Goal: Information Seeking & Learning: Learn about a topic

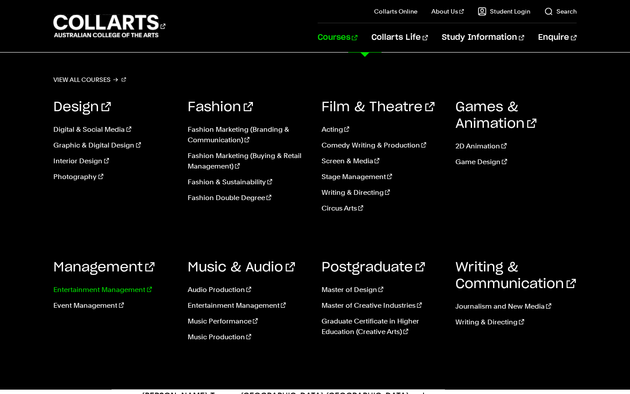
click at [106, 289] on link "Entertainment Management" at bounding box center [113, 290] width 121 height 11
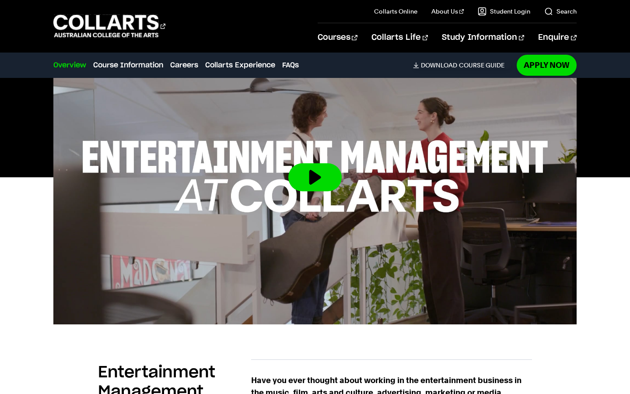
scroll to position [361, 0]
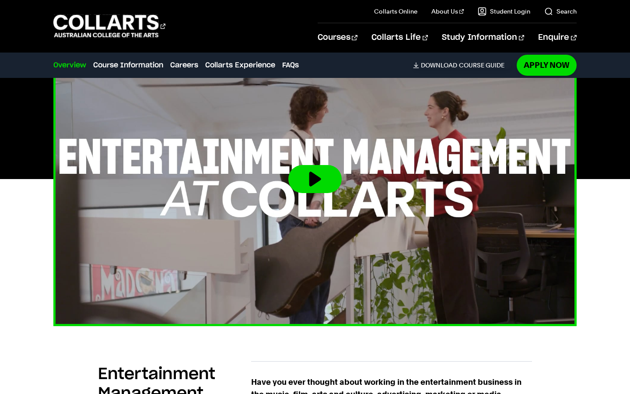
click at [334, 182] on img at bounding box center [316, 179] width 576 height 324
click at [323, 171] on button at bounding box center [315, 179] width 53 height 28
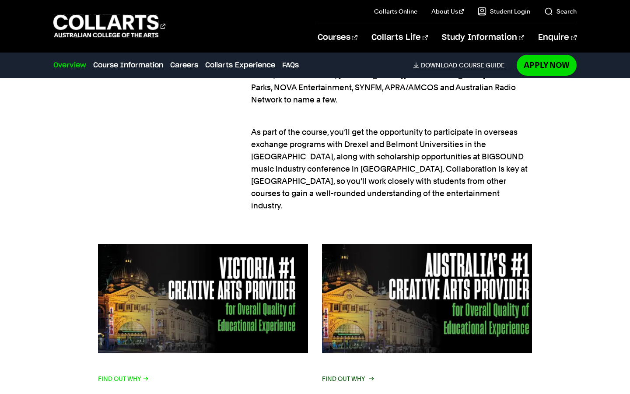
scroll to position [1124, 0]
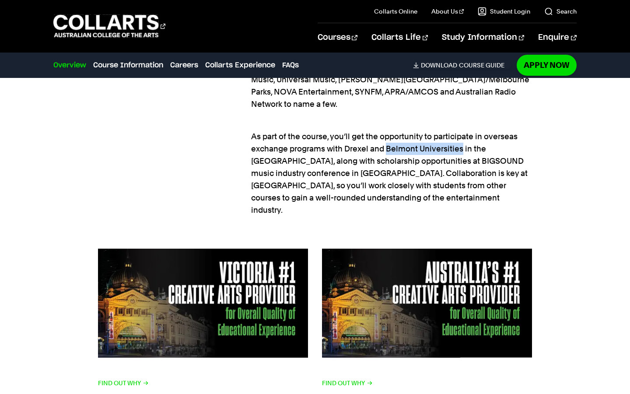
drag, startPoint x: 388, startPoint y: 138, endPoint x: 460, endPoint y: 134, distance: 72.3
click at [460, 134] on p "As part of the course, you’ll get the opportunity to participate in overseas ex…" at bounding box center [391, 167] width 281 height 98
copy p "Belmont Universities"
click at [139, 61] on link "Course Information" at bounding box center [128, 65] width 70 height 11
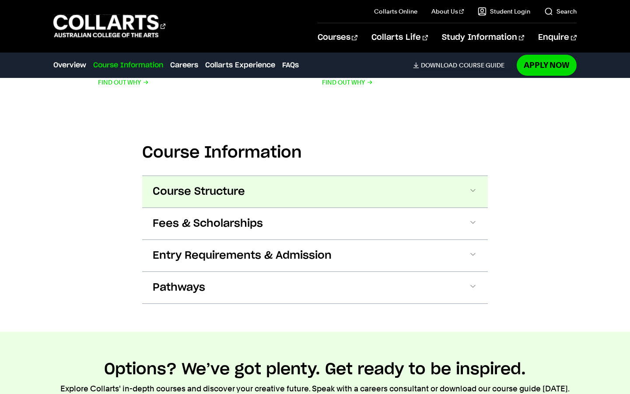
click at [247, 177] on button "Course Structure" at bounding box center [315, 192] width 346 height 32
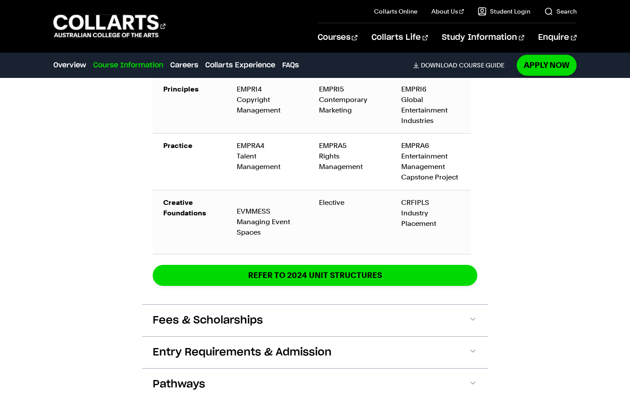
scroll to position [2071, 0]
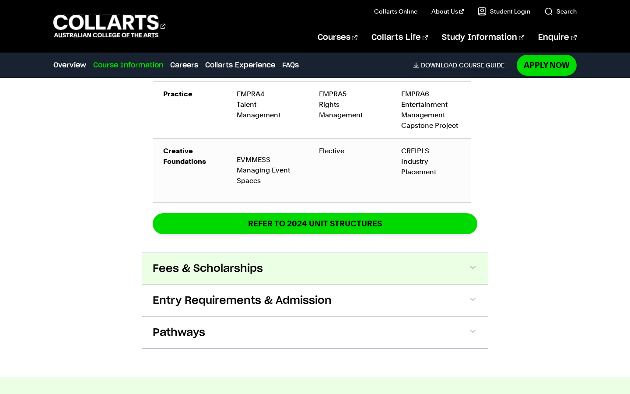
click at [200, 262] on span "Fees & Scholarships" at bounding box center [208, 269] width 110 height 14
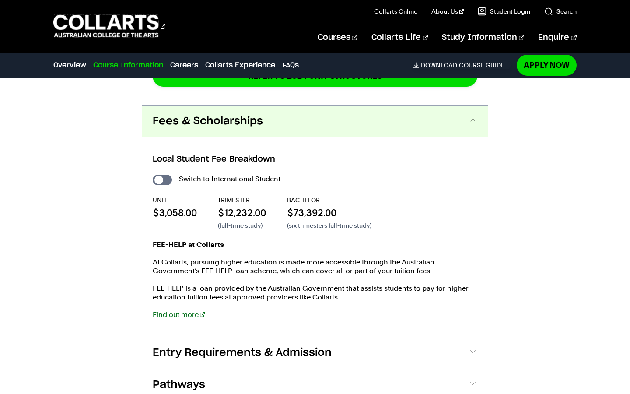
scroll to position [2221, 0]
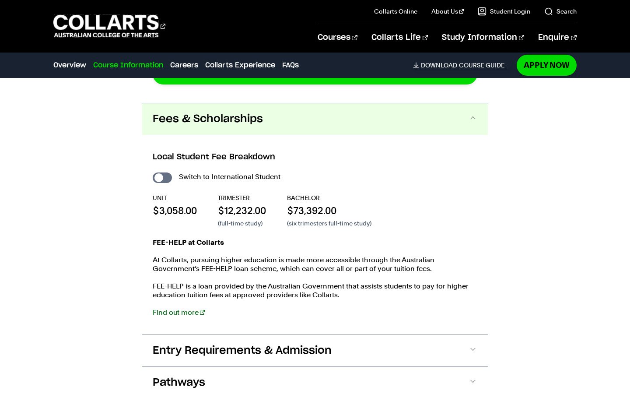
click at [328, 103] on button "Fees & Scholarships" at bounding box center [315, 119] width 346 height 32
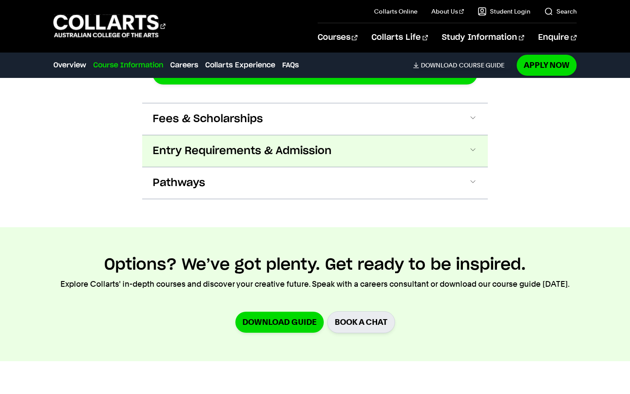
click at [333, 135] on button "Entry Requirements & Admission" at bounding box center [315, 151] width 346 height 32
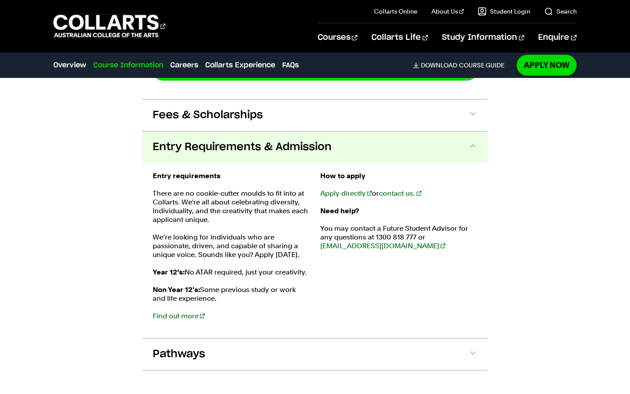
scroll to position [2223, 0]
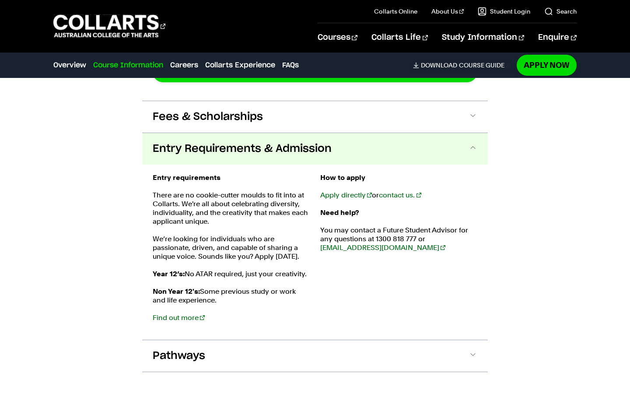
click at [333, 133] on button "Entry Requirements & Admission" at bounding box center [315, 149] width 346 height 32
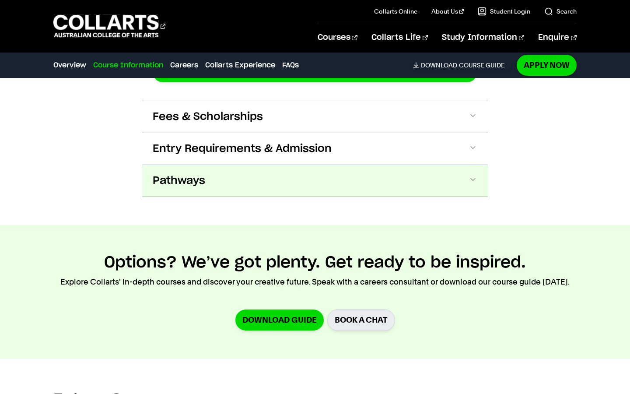
click at [333, 165] on button "Pathways" at bounding box center [315, 181] width 346 height 32
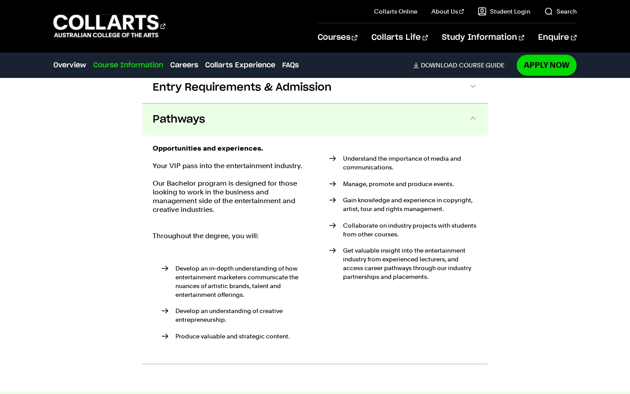
scroll to position [2285, 0]
click at [357, 103] on button "Pathways" at bounding box center [315, 119] width 346 height 32
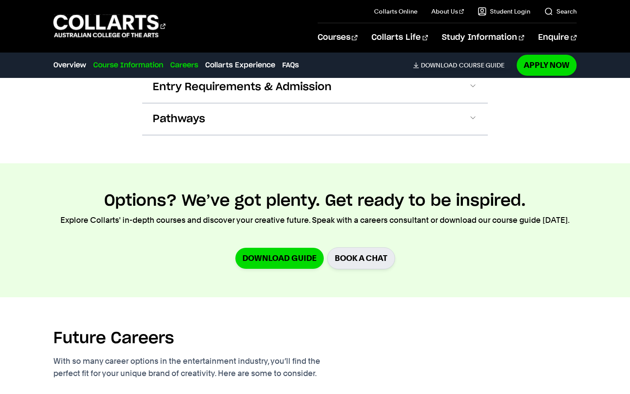
click at [192, 65] on link "Careers" at bounding box center [184, 65] width 28 height 11
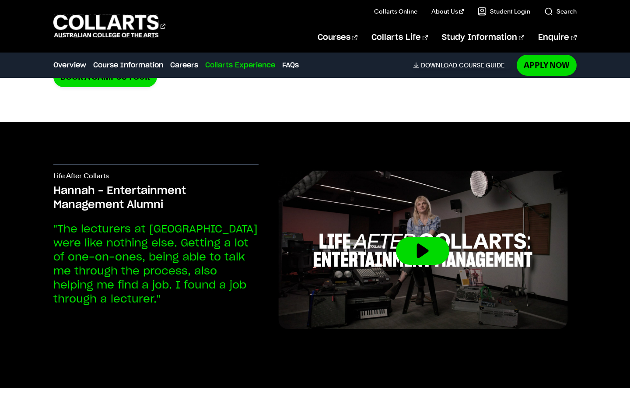
scroll to position [3323, 0]
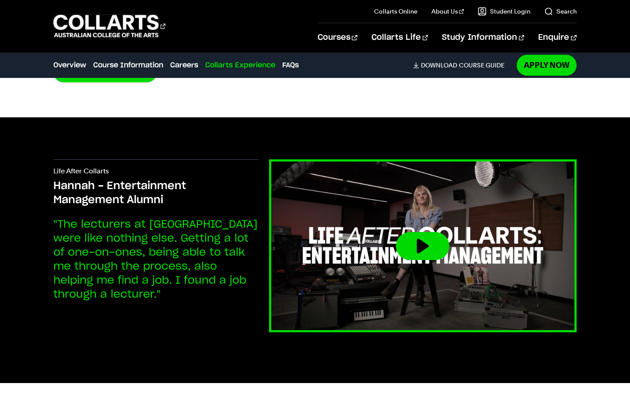
click at [423, 232] on button at bounding box center [422, 246] width 53 height 28
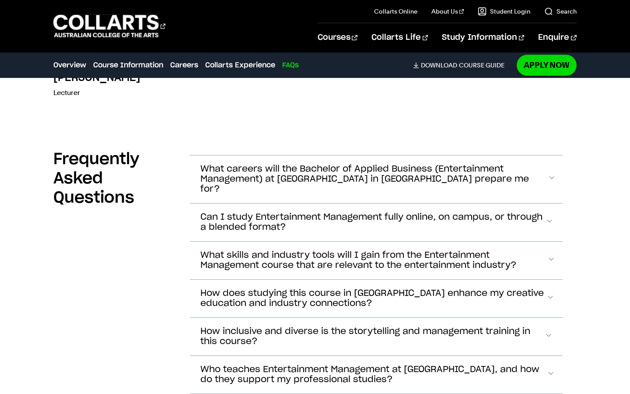
scroll to position [4101, 0]
click at [285, 164] on span "What careers will the Bachelor of Applied Business (Entertainment Management) a…" at bounding box center [374, 179] width 347 height 30
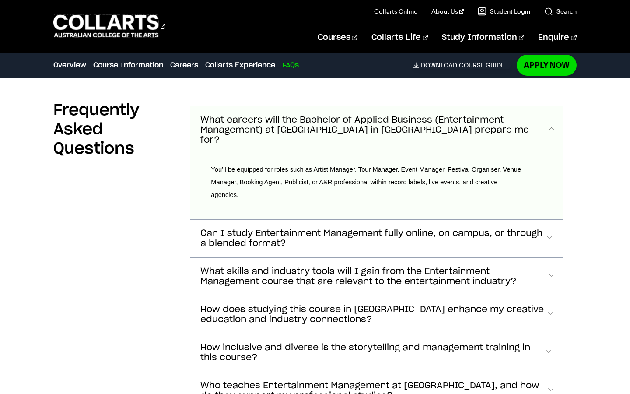
scroll to position [4153, 0]
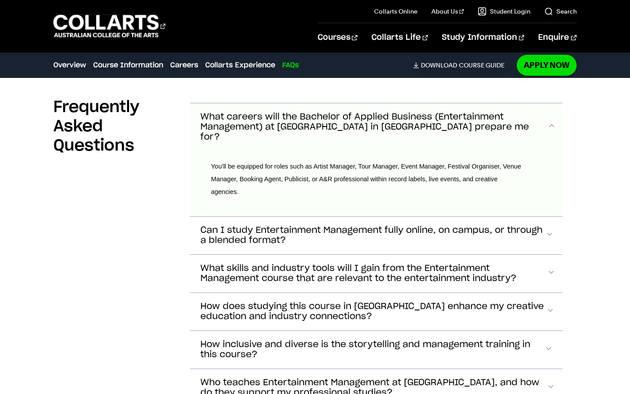
click at [321, 112] on span "What careers will the Bachelor of Applied Business (Entertainment Management) a…" at bounding box center [374, 127] width 347 height 30
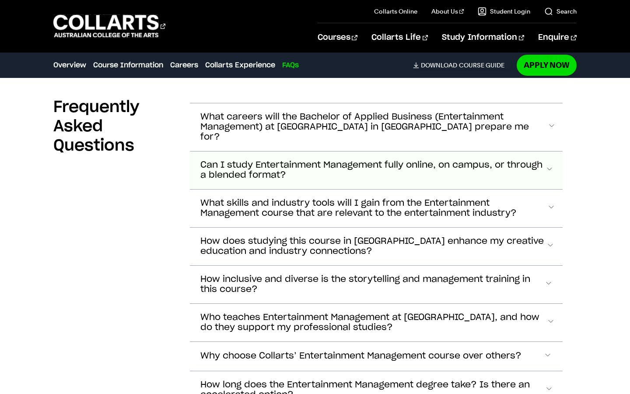
click at [361, 160] on span "Can I study Entertainment Management fully online, on campus, or through a blen…" at bounding box center [373, 170] width 345 height 20
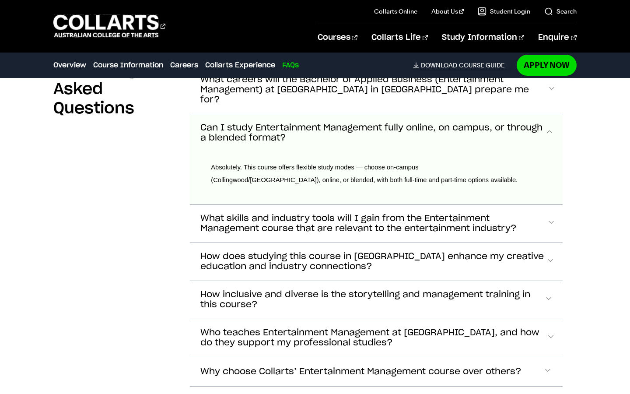
scroll to position [4191, 0]
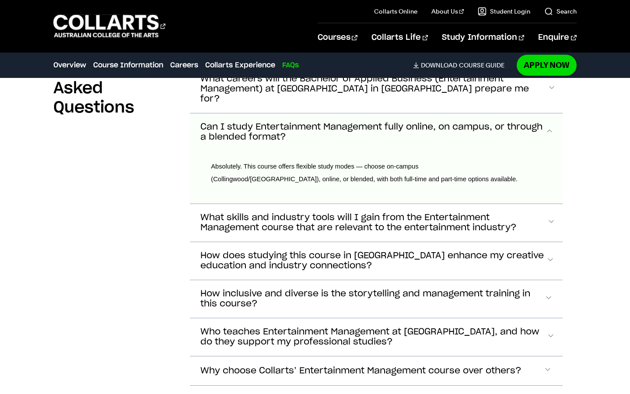
click at [359, 122] on span "Can I study Entertainment Management fully online, on campus, or through a blen…" at bounding box center [373, 132] width 345 height 20
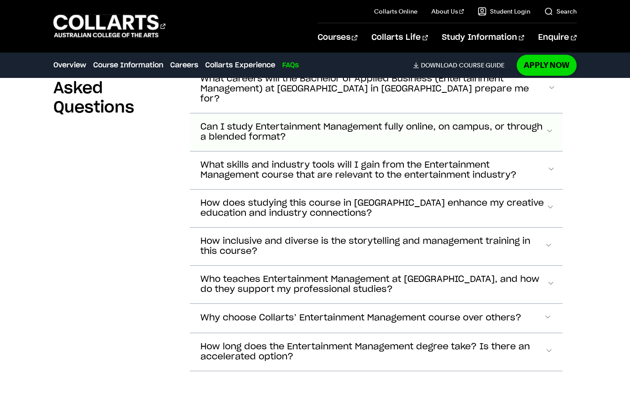
click at [359, 122] on span "Can I study Entertainment Management fully online, on campus, or through a blen…" at bounding box center [373, 132] width 345 height 20
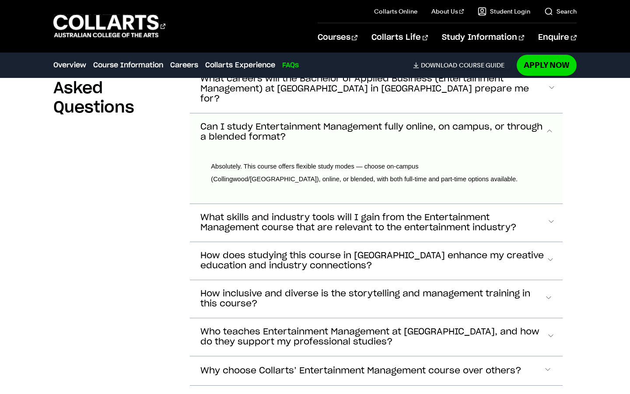
click at [359, 122] on span "Can I study Entertainment Management fully online, on campus, or through a blen…" at bounding box center [373, 132] width 345 height 20
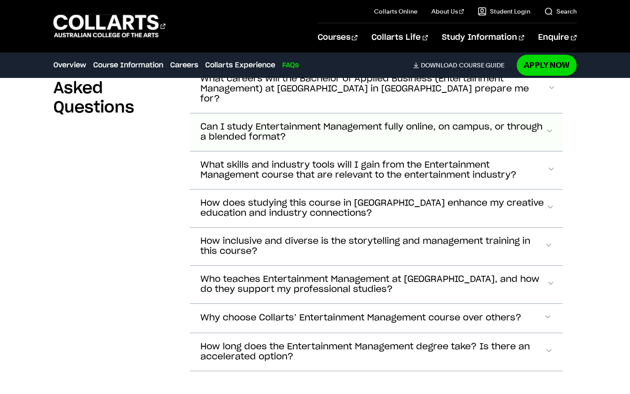
click at [359, 122] on span "Can I study Entertainment Management fully online, on campus, or through a blen…" at bounding box center [373, 132] width 345 height 20
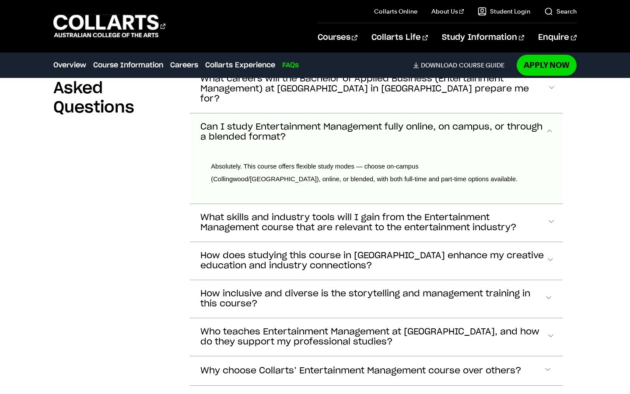
click at [359, 122] on span "Can I study Entertainment Management fully online, on campus, or through a blen…" at bounding box center [373, 132] width 345 height 20
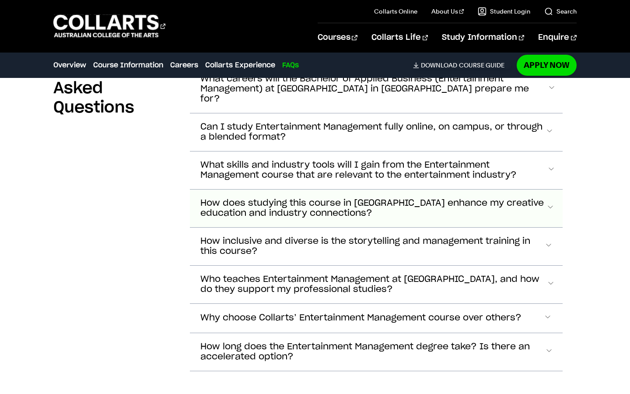
click at [314, 198] on span "How does studying this course in [GEOGRAPHIC_DATA] enhance my creative educatio…" at bounding box center [374, 208] width 346 height 20
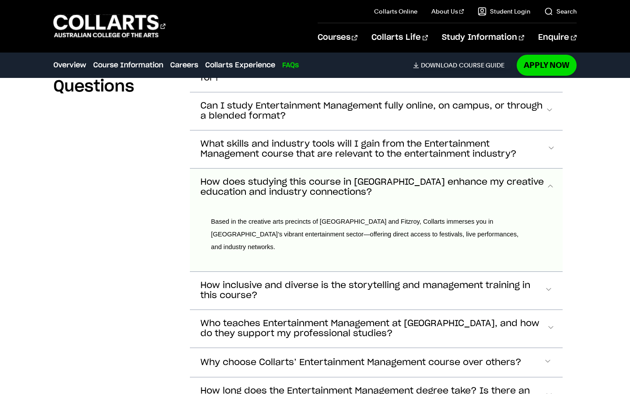
scroll to position [4212, 0]
click at [329, 178] on span "How does studying this course in [GEOGRAPHIC_DATA] enhance my creative educatio…" at bounding box center [374, 188] width 346 height 20
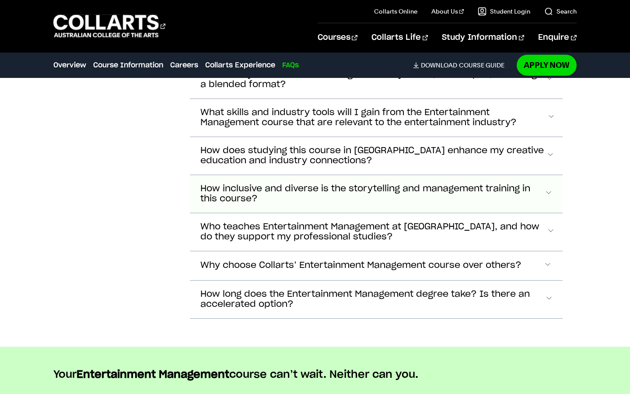
scroll to position [4244, 0]
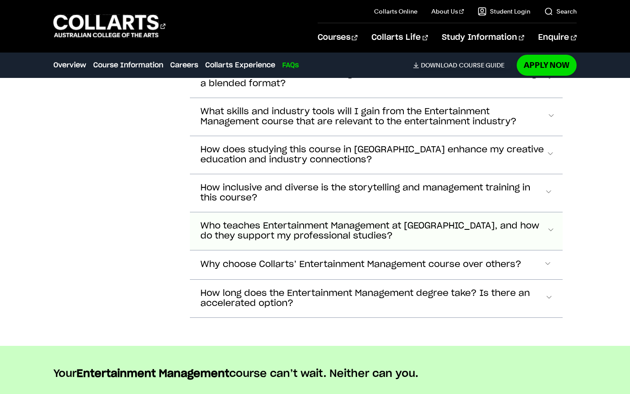
click at [209, 221] on span "Who teaches Entertainment Management at [GEOGRAPHIC_DATA], and how do they supp…" at bounding box center [374, 231] width 346 height 20
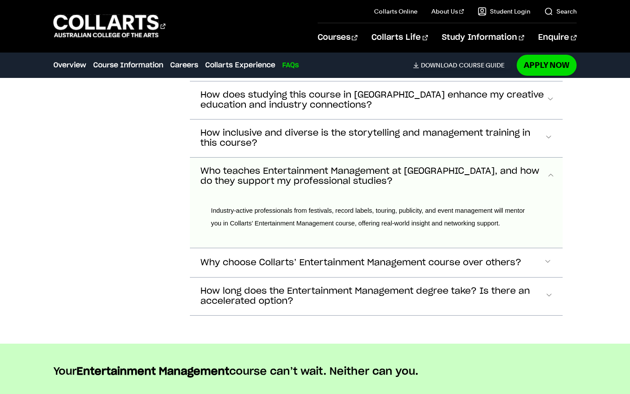
scroll to position [4300, 0]
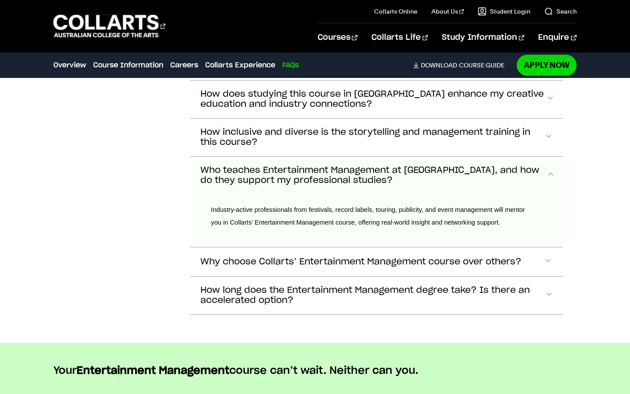
click at [283, 166] on span "Who teaches Entertainment Management at [GEOGRAPHIC_DATA], and how do they supp…" at bounding box center [374, 176] width 346 height 20
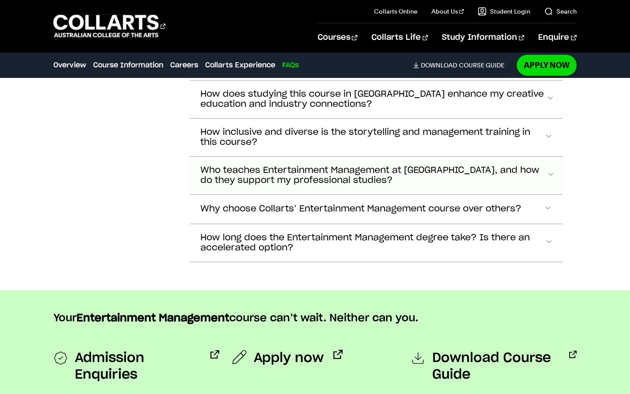
click at [283, 166] on span "Who teaches Entertainment Management at [GEOGRAPHIC_DATA], and how do they supp…" at bounding box center [374, 176] width 346 height 20
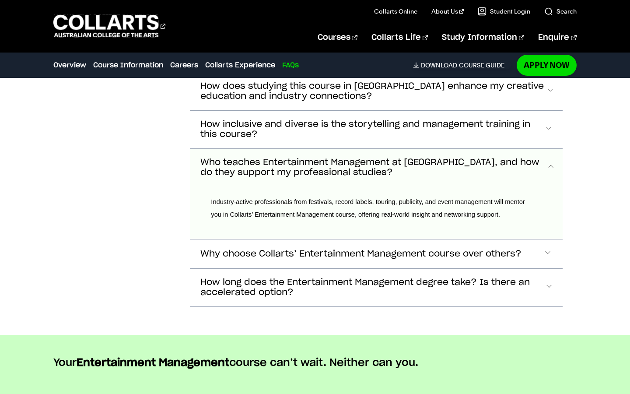
scroll to position [4307, 0]
click at [285, 158] on span "Who teaches Entertainment Management at [GEOGRAPHIC_DATA], and how do they supp…" at bounding box center [374, 168] width 346 height 20
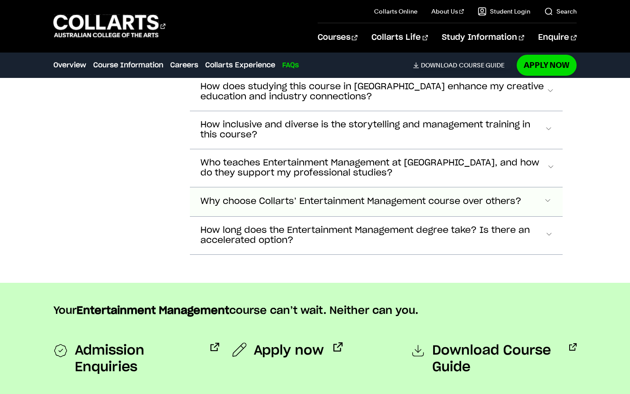
click at [339, 197] on span "Why choose Collarts’ Entertainment Management course over others?" at bounding box center [361, 202] width 321 height 10
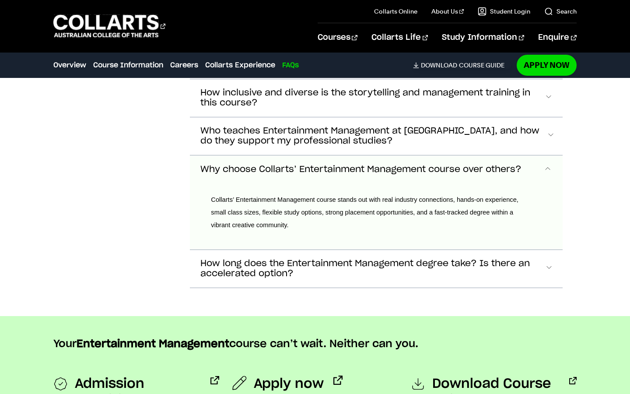
scroll to position [4333, 0]
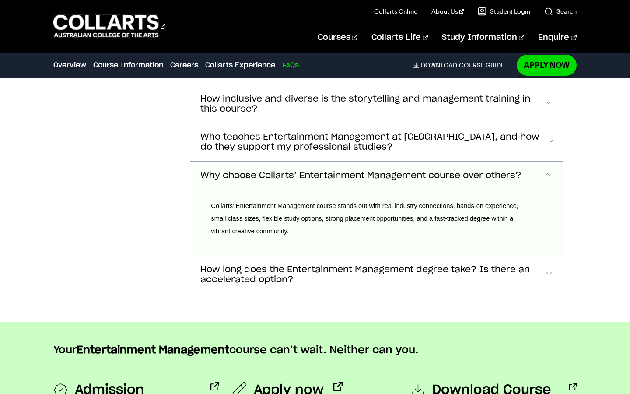
click at [363, 171] on span "Why choose Collarts’ Entertainment Management course over others?" at bounding box center [361, 176] width 321 height 10
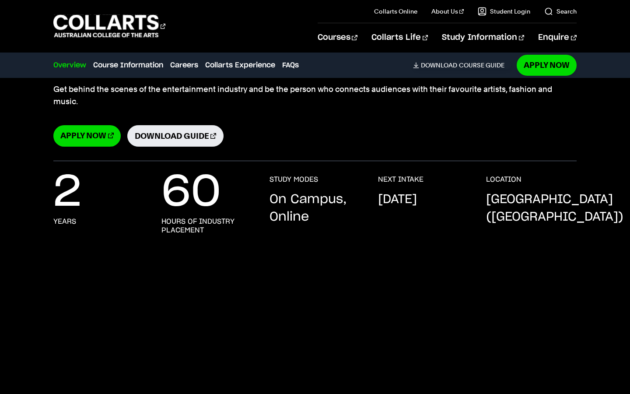
scroll to position [0, 0]
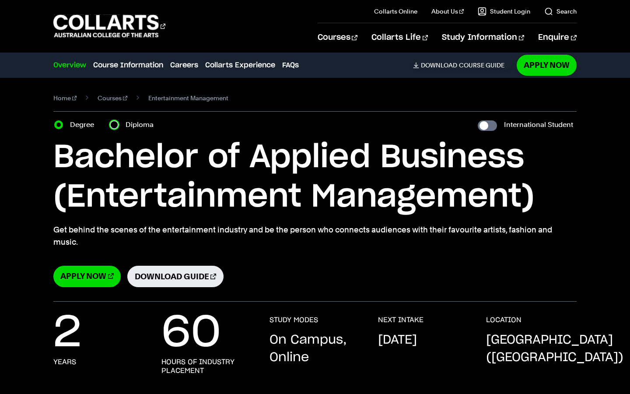
click at [113, 124] on input "Diploma" at bounding box center [114, 124] width 9 height 9
radio input "true"
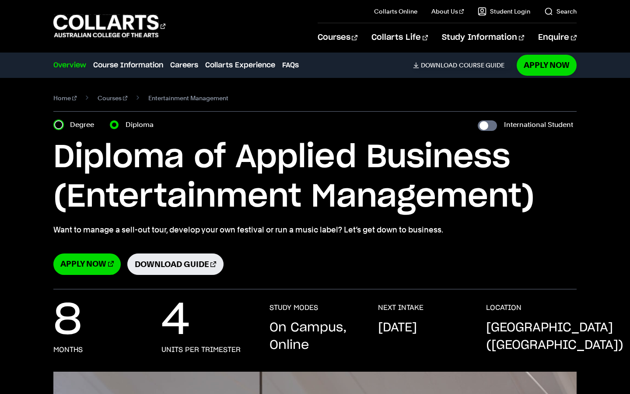
click at [58, 126] on input "Degree" at bounding box center [58, 124] width 9 height 9
radio input "true"
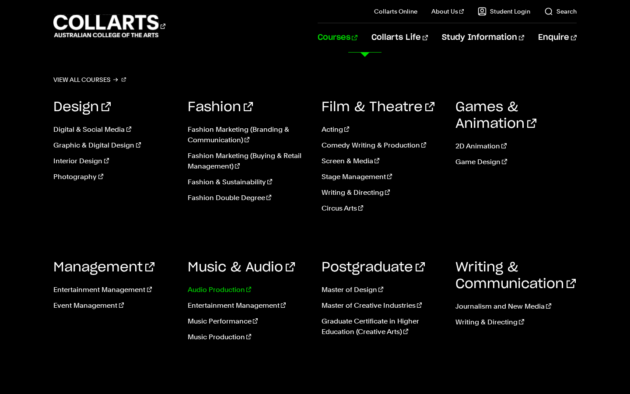
click at [228, 290] on link "Audio Production" at bounding box center [248, 290] width 121 height 11
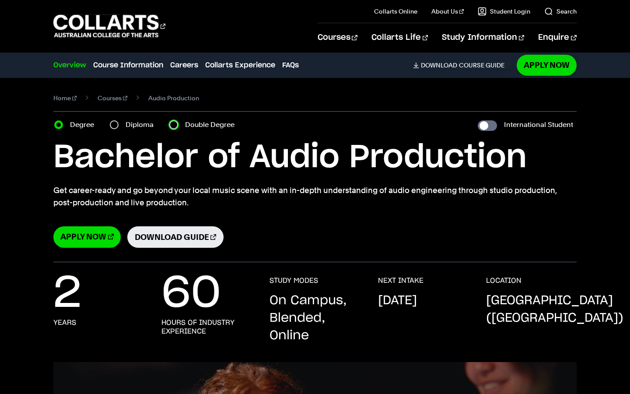
click at [176, 127] on input "Double Degree" at bounding box center [173, 124] width 9 height 9
radio input "true"
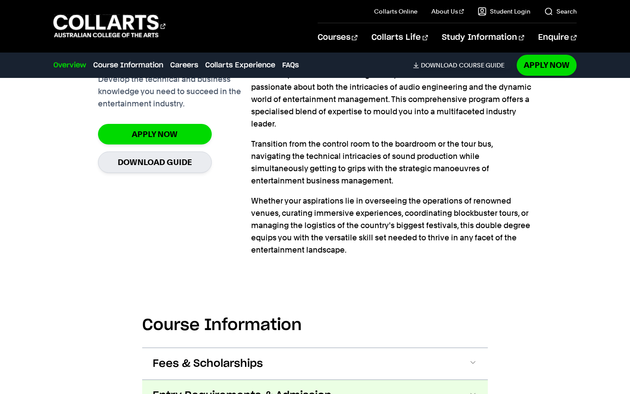
scroll to position [750, 0]
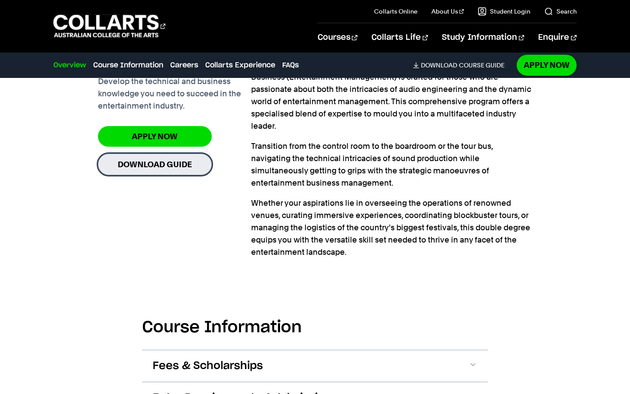
click at [183, 166] on link "Download Guide" at bounding box center [155, 164] width 114 height 21
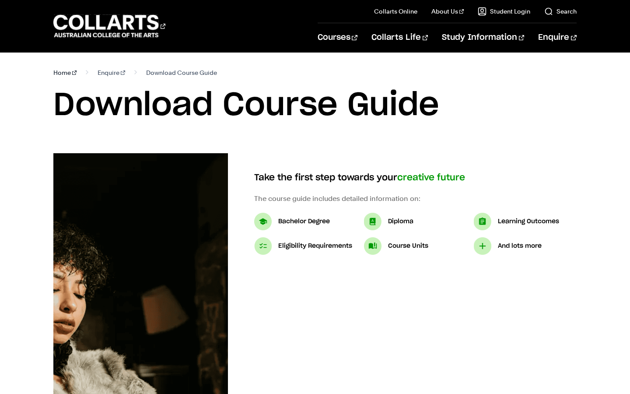
click at [57, 75] on link "Home" at bounding box center [64, 73] width 23 height 12
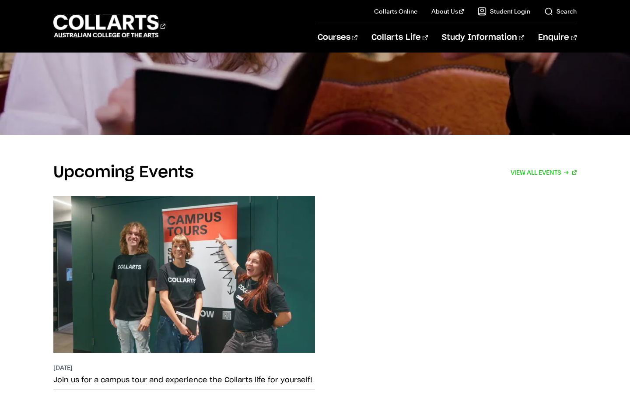
scroll to position [729, 0]
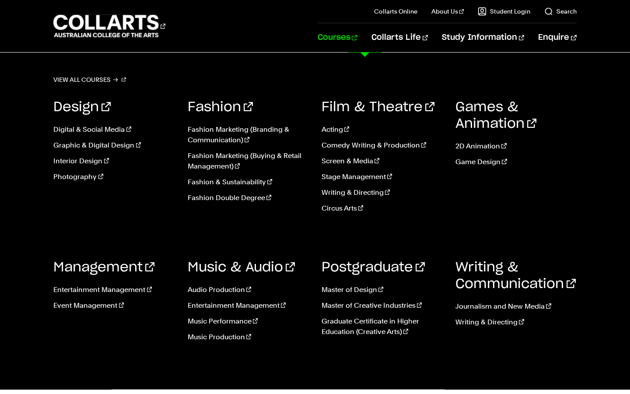
click at [222, 311] on ul "Audio Production Entertainment Management Music Performance Music Production" at bounding box center [248, 316] width 121 height 77
click at [222, 308] on link "Entertainment Management" at bounding box center [248, 305] width 121 height 11
